Goal: Information Seeking & Learning: Learn about a topic

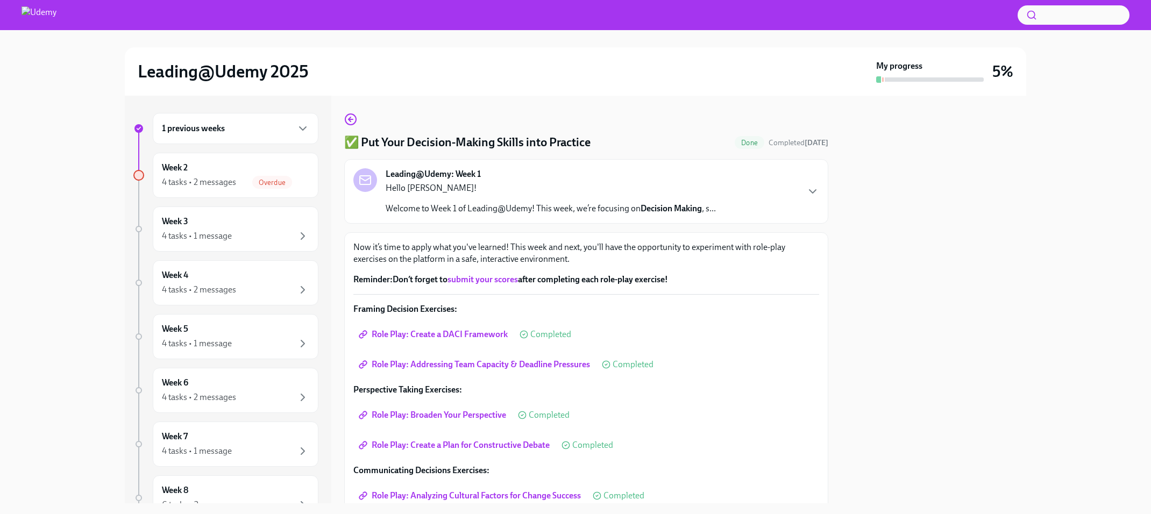
scroll to position [110, 0]
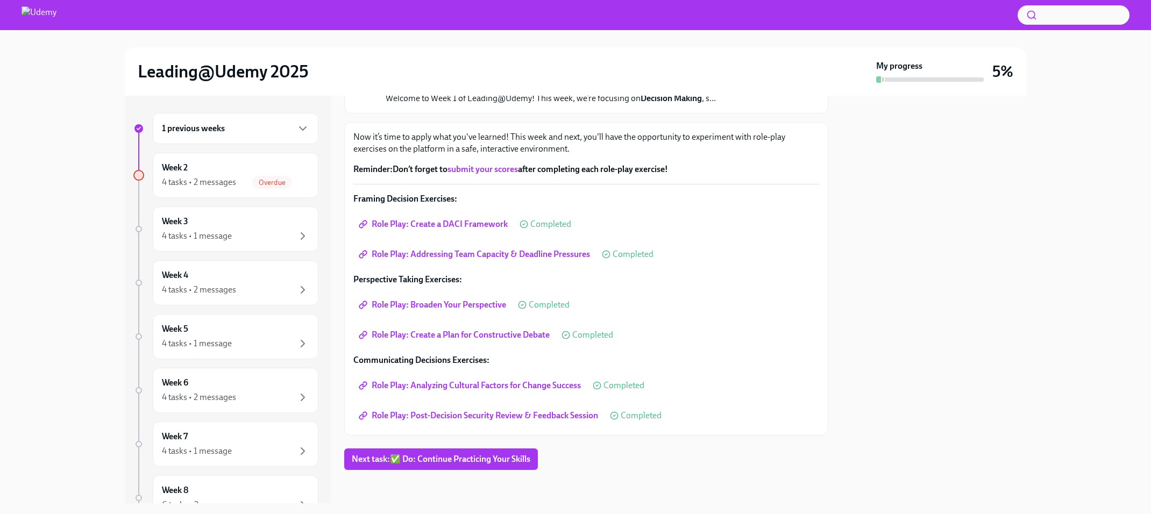
click at [523, 416] on span "Role Play: Post-Decision Security Review & Feedback Session" at bounding box center [479, 415] width 237 height 11
click at [493, 170] on link "submit your scores" at bounding box center [482, 169] width 70 height 10
click at [431, 462] on span "Next task : ✅ Do: Continue Practicing Your Skills" at bounding box center [441, 459] width 179 height 11
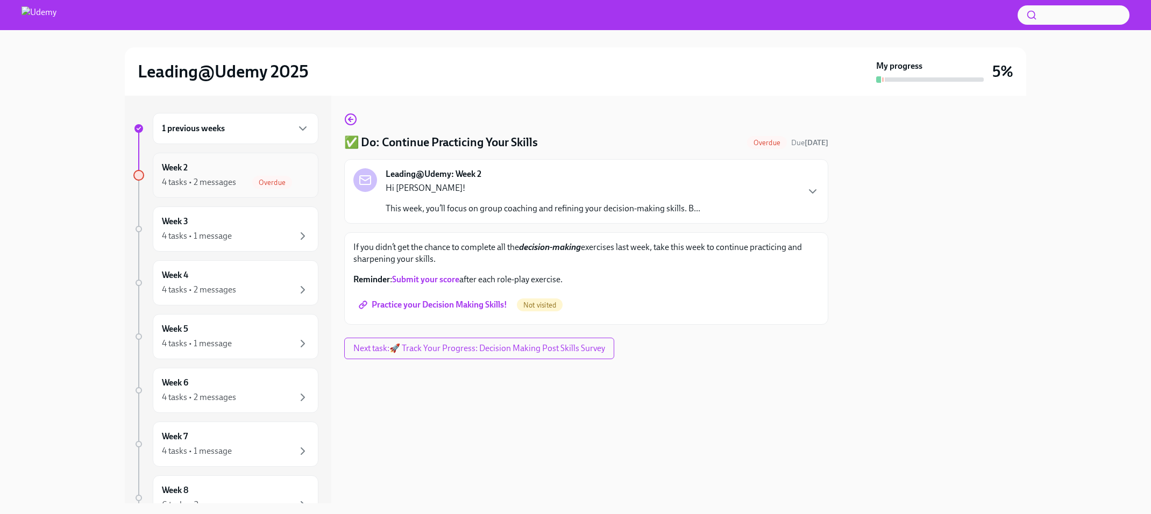
click at [209, 188] on div "Week 2 4 tasks • 2 messages Overdue" at bounding box center [236, 175] width 166 height 45
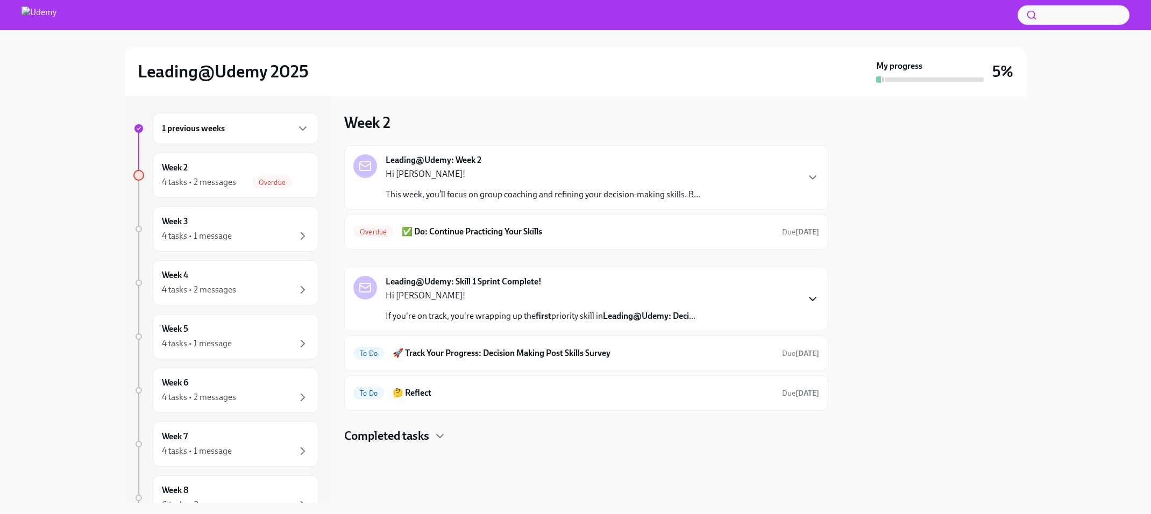
click at [812, 301] on icon "button" at bounding box center [812, 299] width 13 height 13
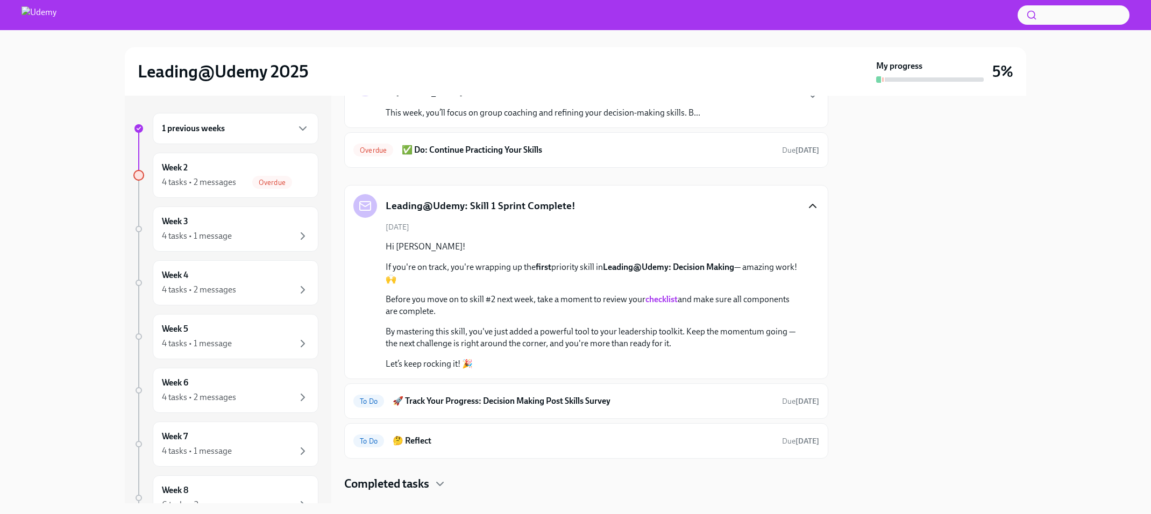
scroll to position [102, 0]
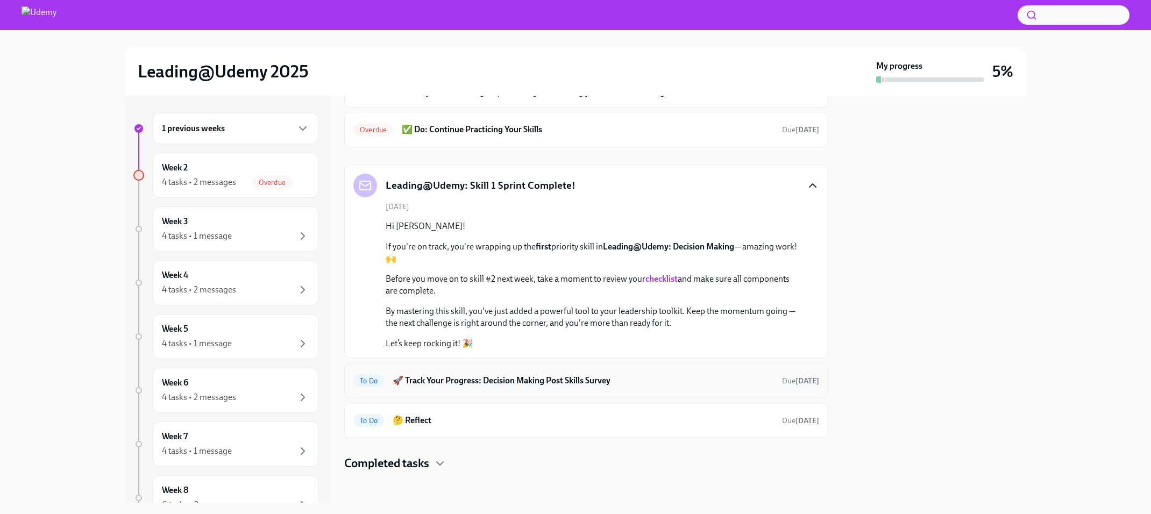
click at [662, 378] on h6 "🚀 Track Your Progress: Decision Making Post Skills Survey" at bounding box center [583, 381] width 381 height 12
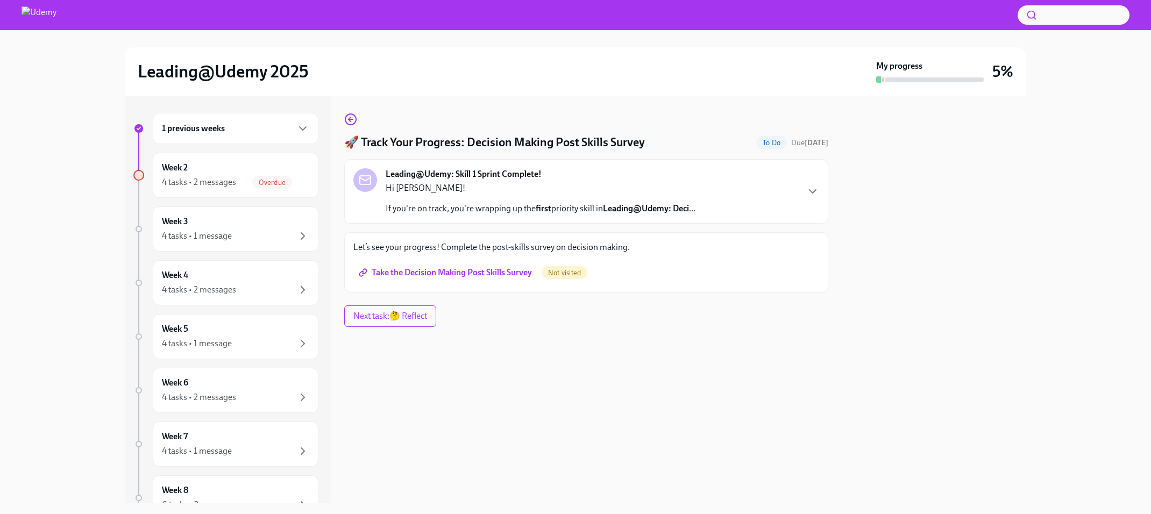
click at [500, 273] on span "Take the Decision Making Post Skills Survey" at bounding box center [446, 272] width 171 height 11
click at [405, 311] on span "Next task : 🤔 Reflect" at bounding box center [390, 316] width 77 height 11
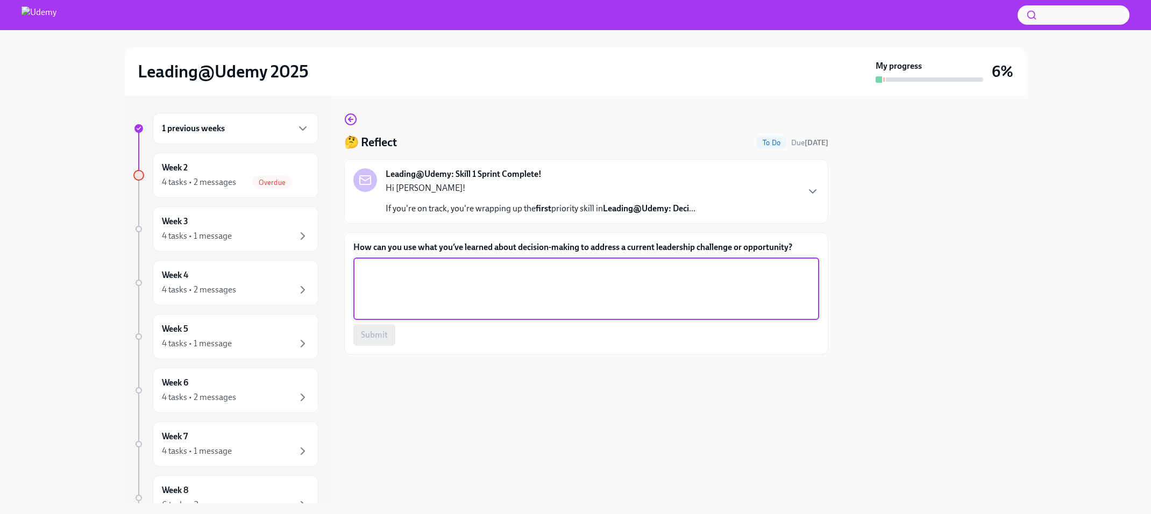
click at [390, 266] on textarea "How can you use what you’ve learned about decision-making to address a current …" at bounding box center [586, 289] width 453 height 52
type textarea "I feel the course will make it easier for me to stand over decisions as well as…"
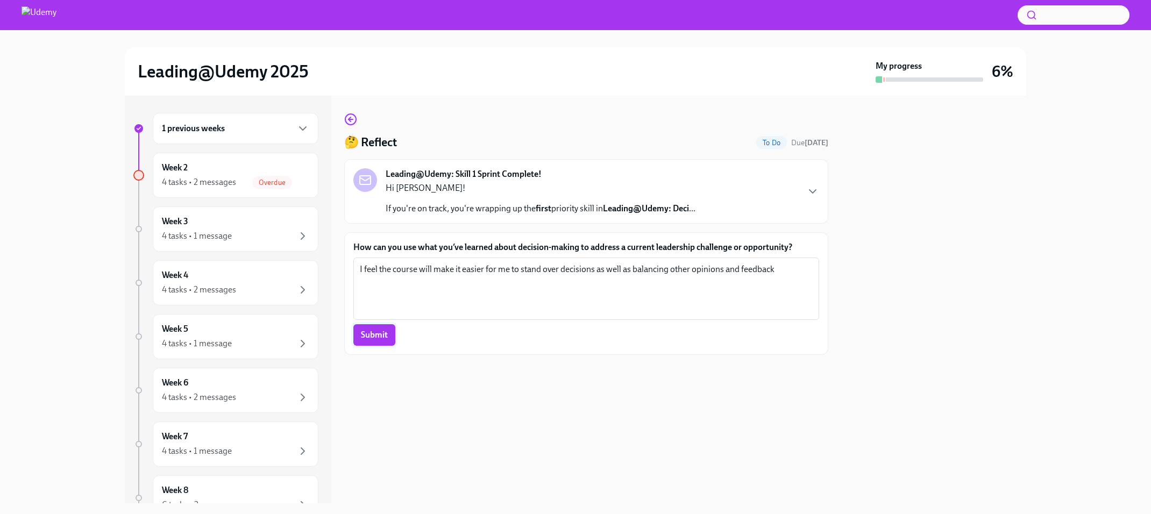
click at [374, 338] on span "Submit" at bounding box center [374, 335] width 27 height 11
click at [221, 179] on div "4 tasks • 2 messages" at bounding box center [199, 182] width 74 height 12
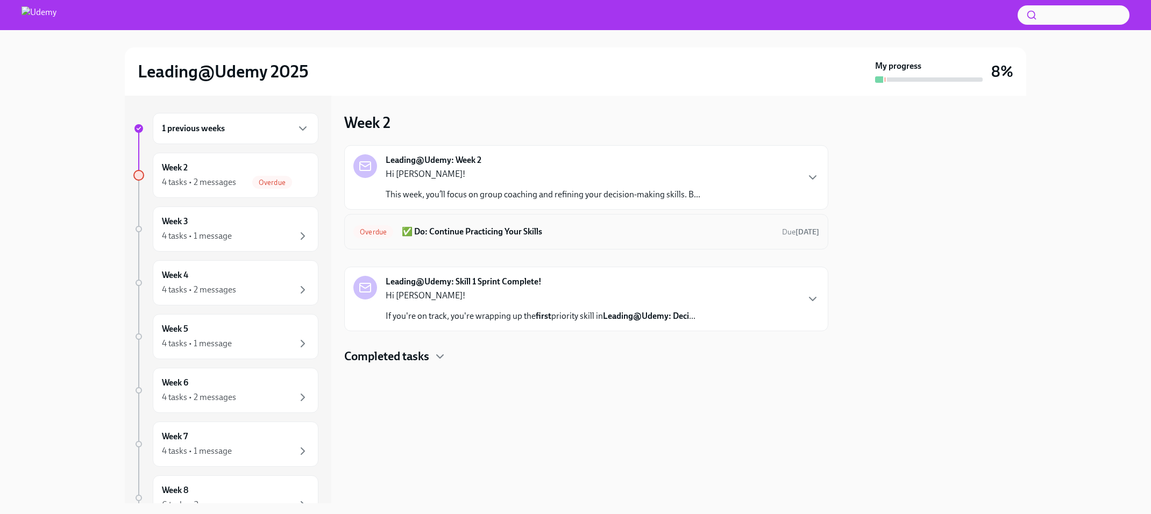
click at [519, 238] on div "Overdue ✅ Do: Continue Practicing Your Skills Due [DATE]" at bounding box center [586, 231] width 466 height 17
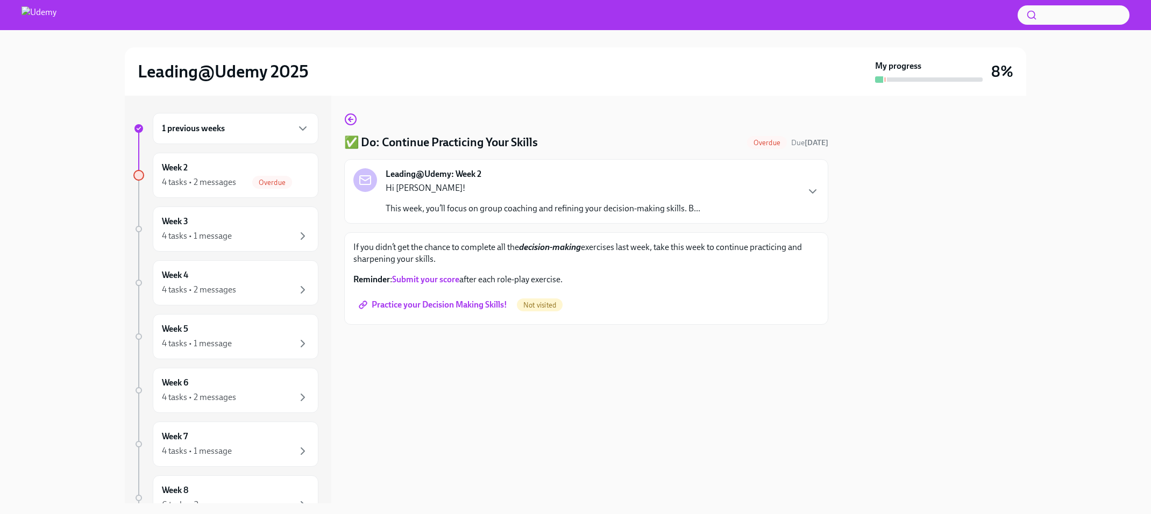
click at [455, 308] on span "Practice your Decision Making Skills!" at bounding box center [434, 305] width 146 height 11
click at [811, 197] on icon "button" at bounding box center [812, 191] width 13 height 13
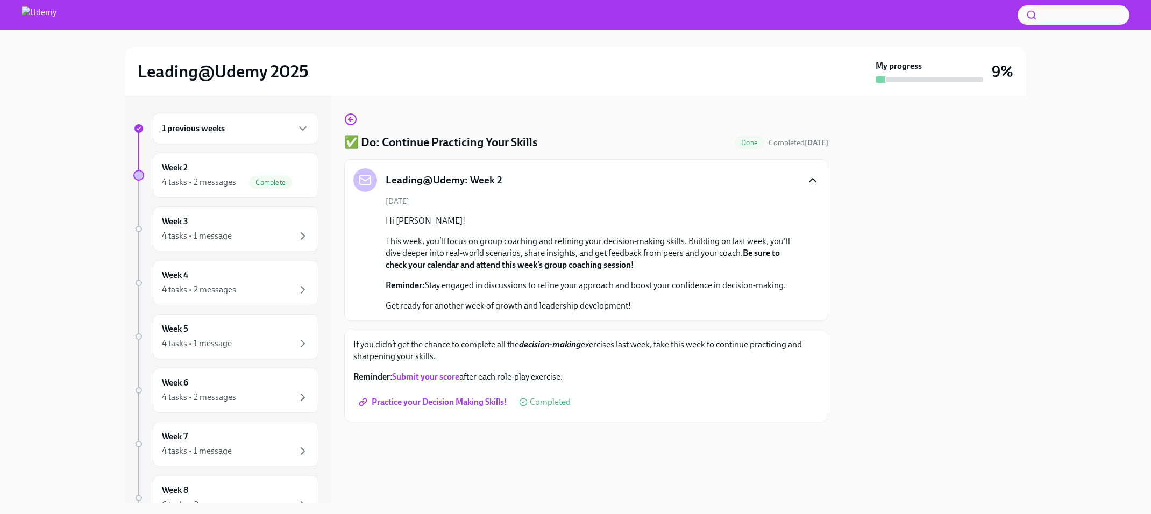
click at [810, 182] on icon "button" at bounding box center [812, 180] width 13 height 13
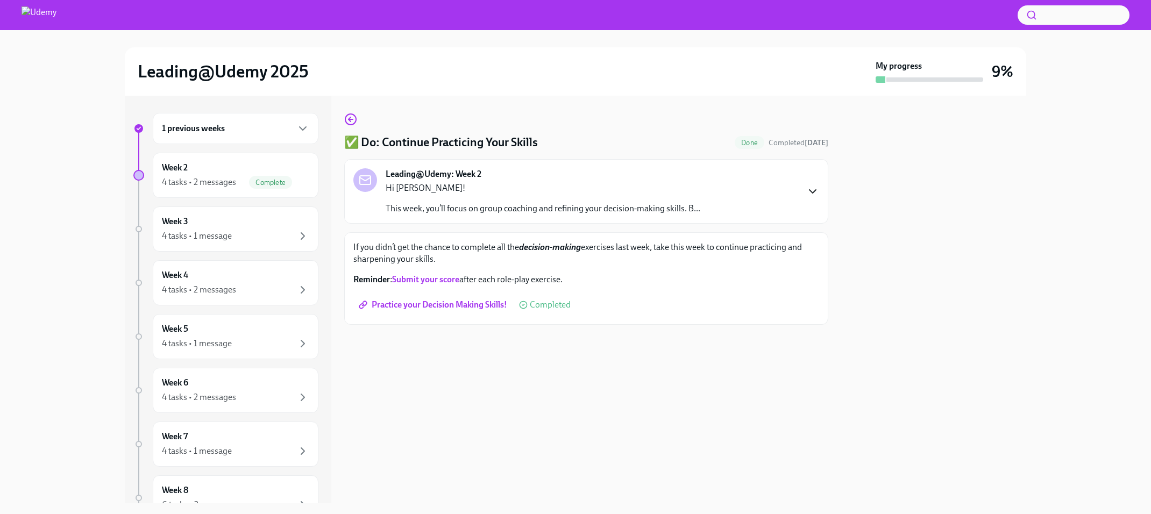
click at [294, 130] on div "1 previous weeks" at bounding box center [235, 128] width 147 height 13
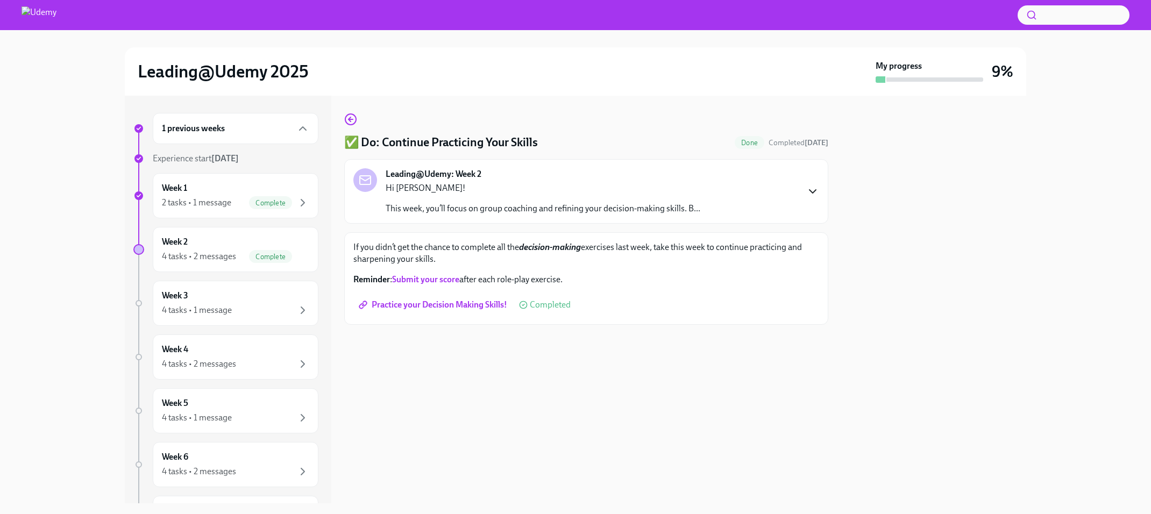
click at [294, 130] on div "1 previous weeks" at bounding box center [235, 128] width 147 height 13
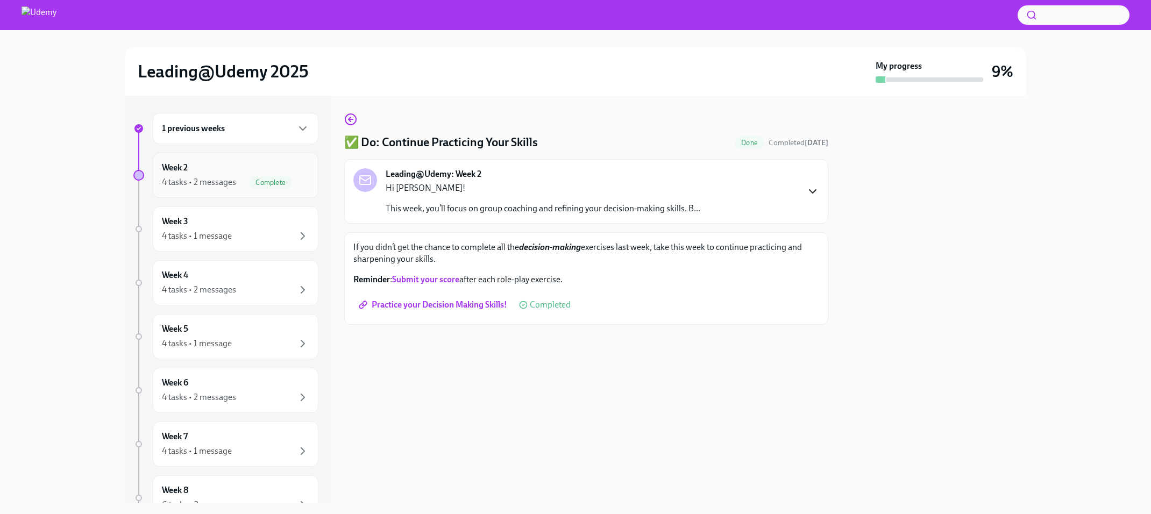
click at [232, 181] on div "4 tasks • 2 messages" at bounding box center [199, 182] width 74 height 12
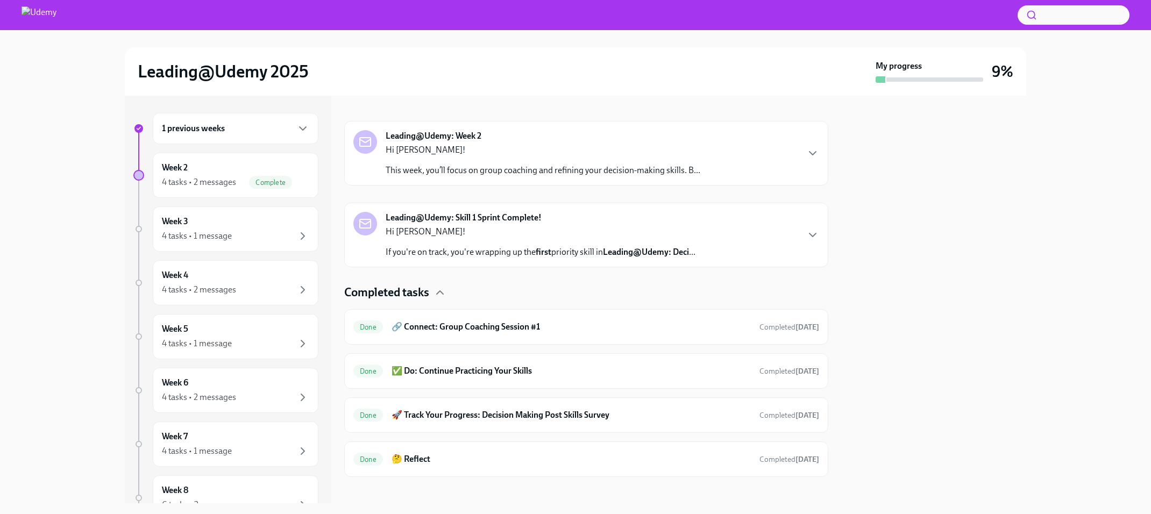
scroll to position [158, 0]
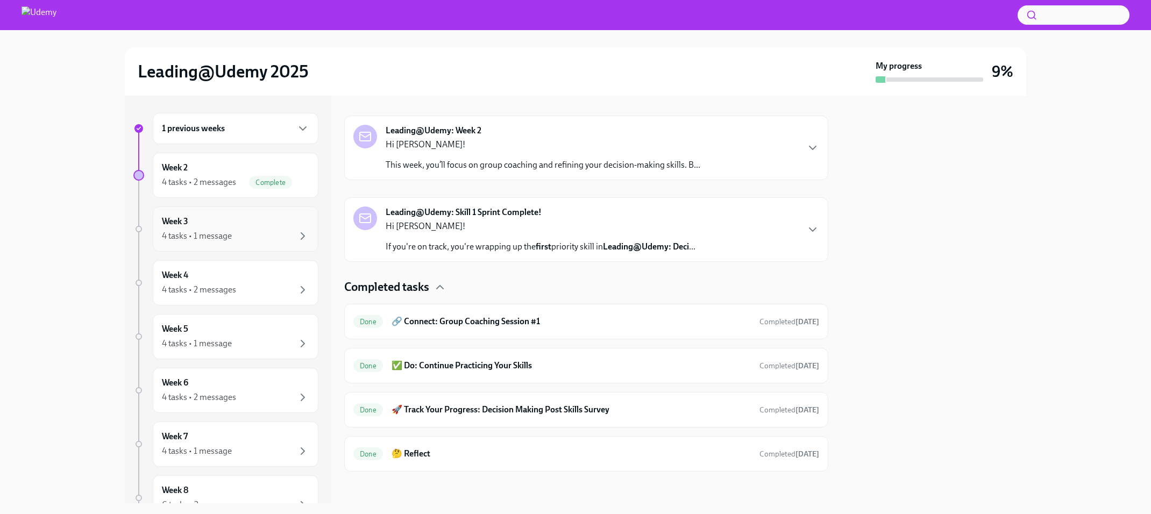
click at [205, 223] on div "Week 3 4 tasks • 1 message" at bounding box center [235, 229] width 147 height 27
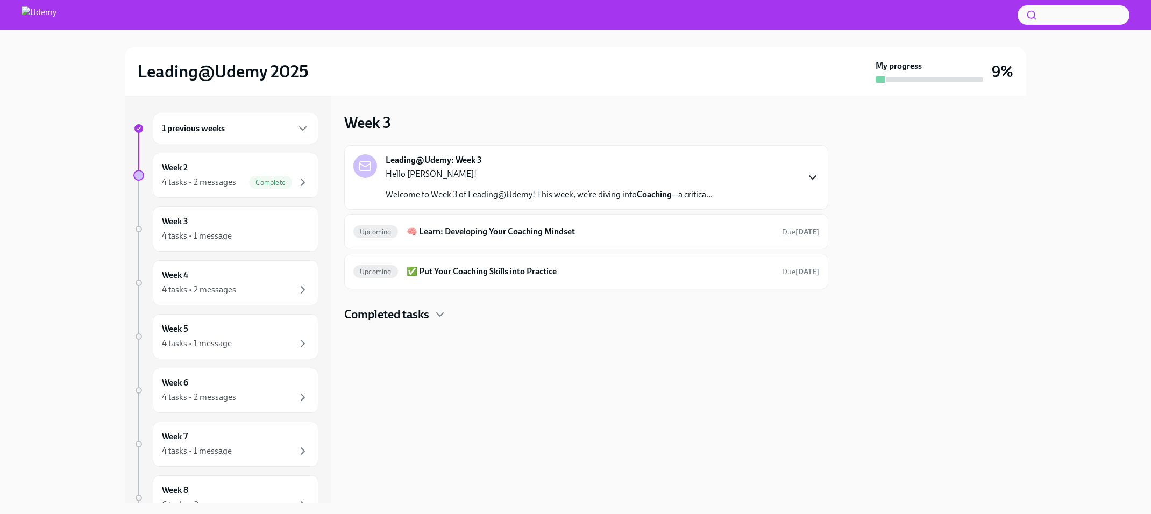
click at [811, 175] on icon "button" at bounding box center [812, 177] width 13 height 13
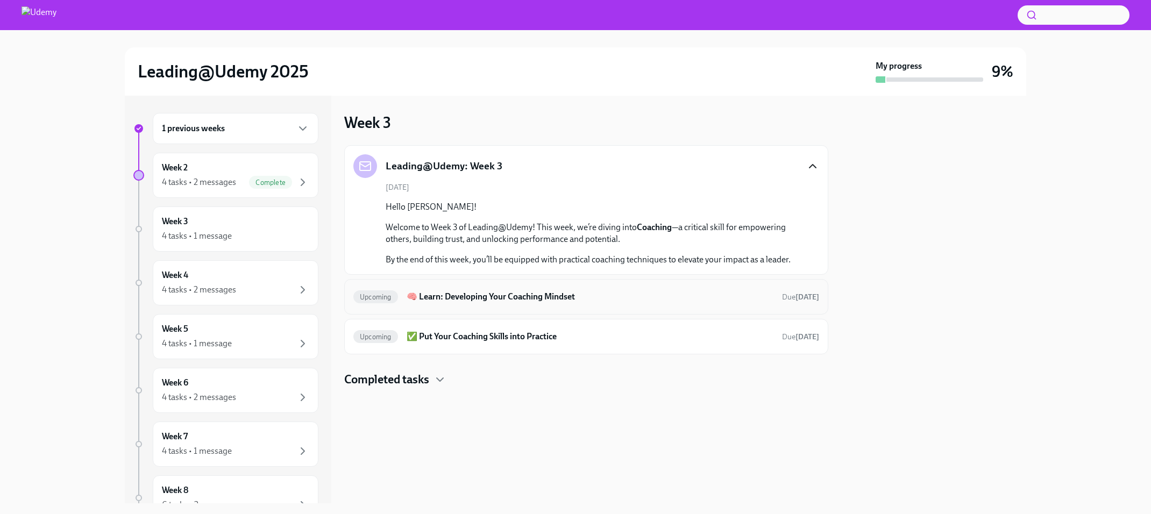
click at [636, 300] on h6 "🧠 Learn: Developing Your Coaching Mindset" at bounding box center [590, 297] width 367 height 12
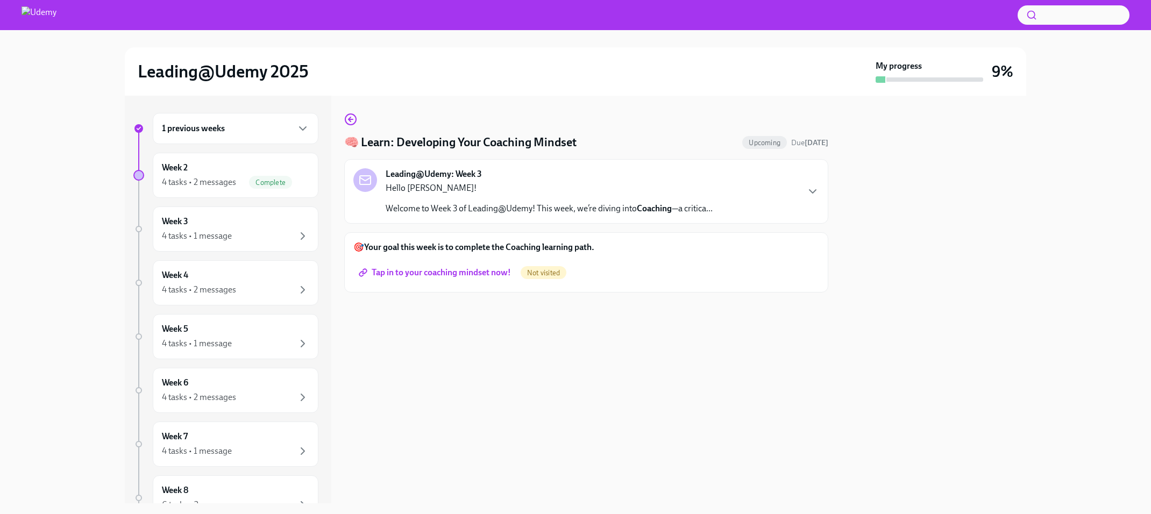
click at [453, 272] on span "Tap in to your coaching mindset now!" at bounding box center [436, 272] width 150 height 11
